Goal: Information Seeking & Learning: Learn about a topic

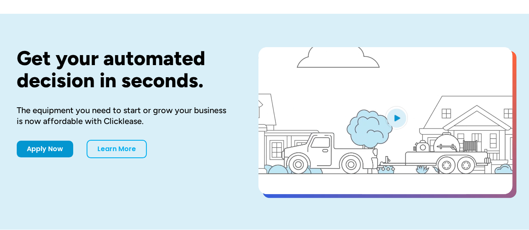
scroll to position [42, 0]
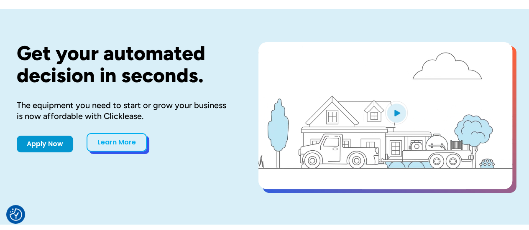
click at [98, 138] on link "Learn More" at bounding box center [117, 142] width 60 height 18
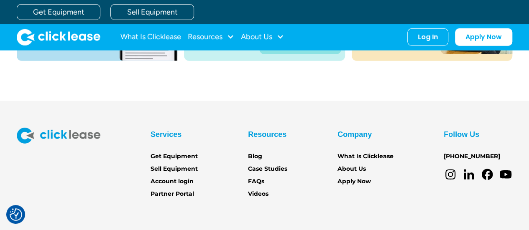
scroll to position [1182, 0]
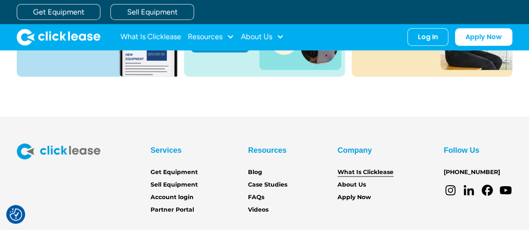
click at [384, 172] on link "What Is Clicklease" at bounding box center [366, 172] width 56 height 9
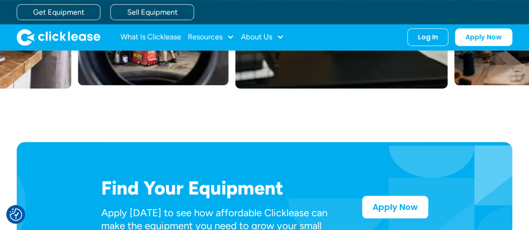
scroll to position [293, 0]
